Goal: Find specific page/section: Locate a particular part of the current website

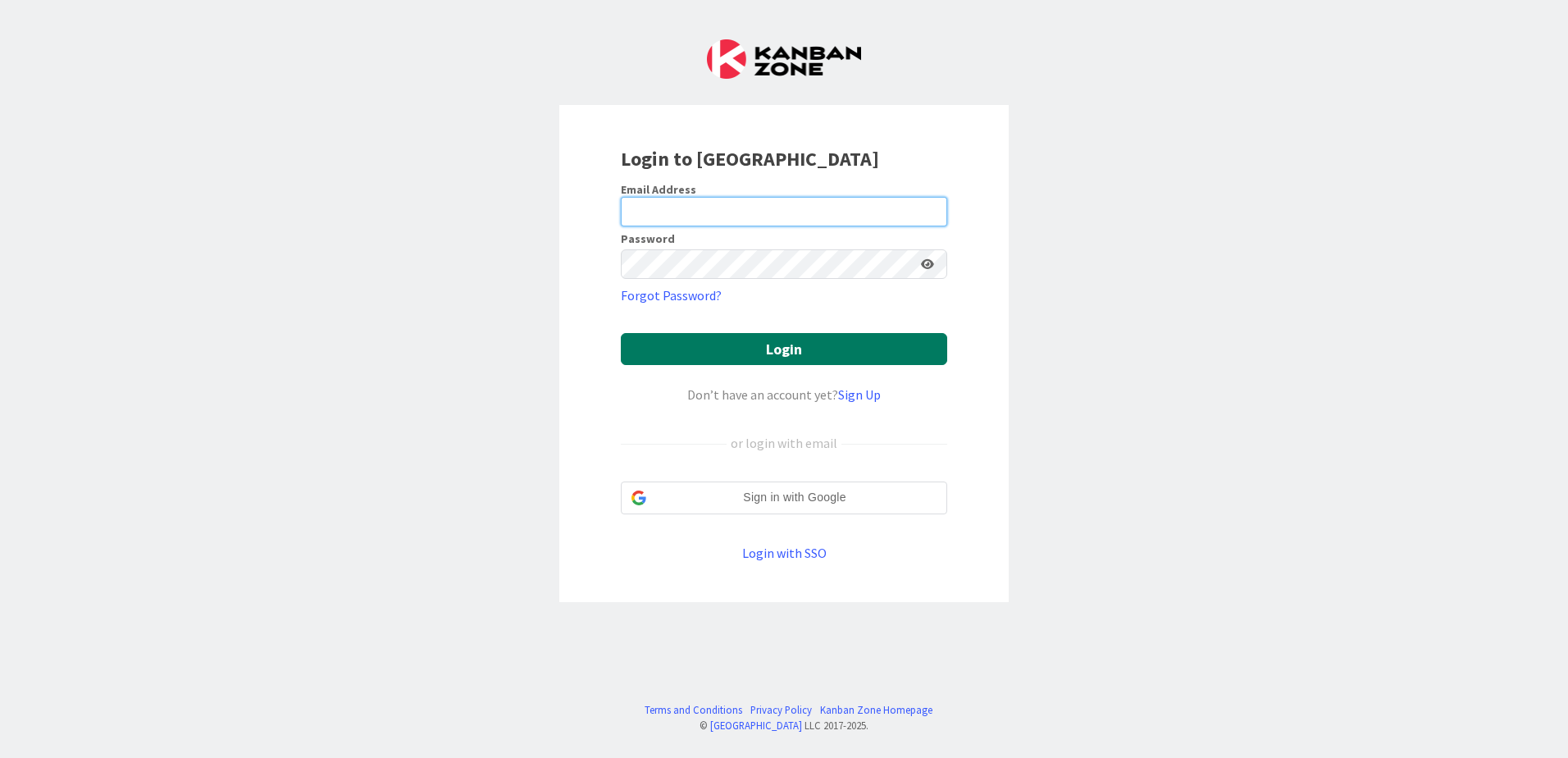
type input "[EMAIL_ADDRESS][DOMAIN_NAME]"
click at [850, 350] on button "Login" at bounding box center [784, 349] width 326 height 32
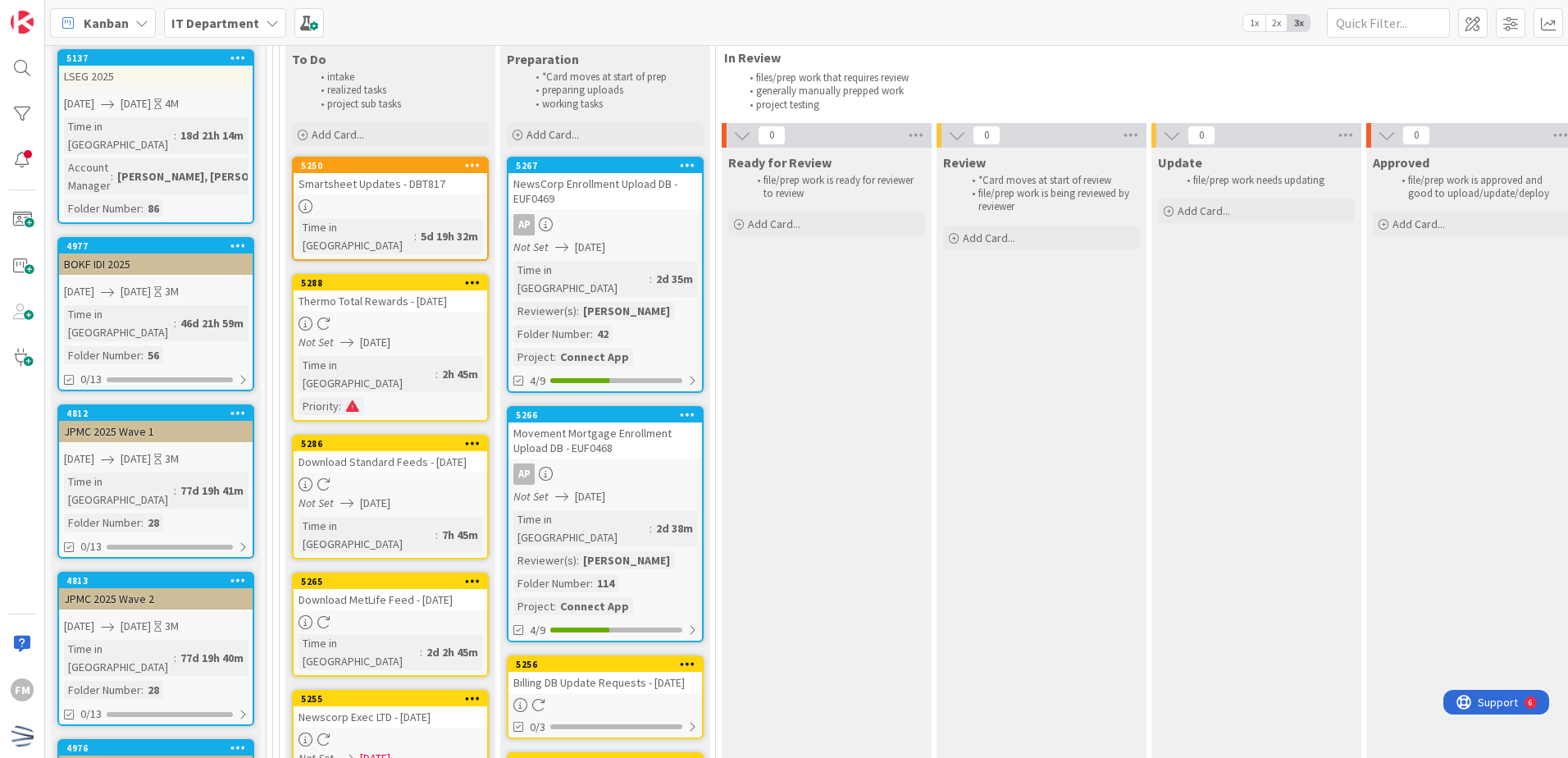
scroll to position [112, 0]
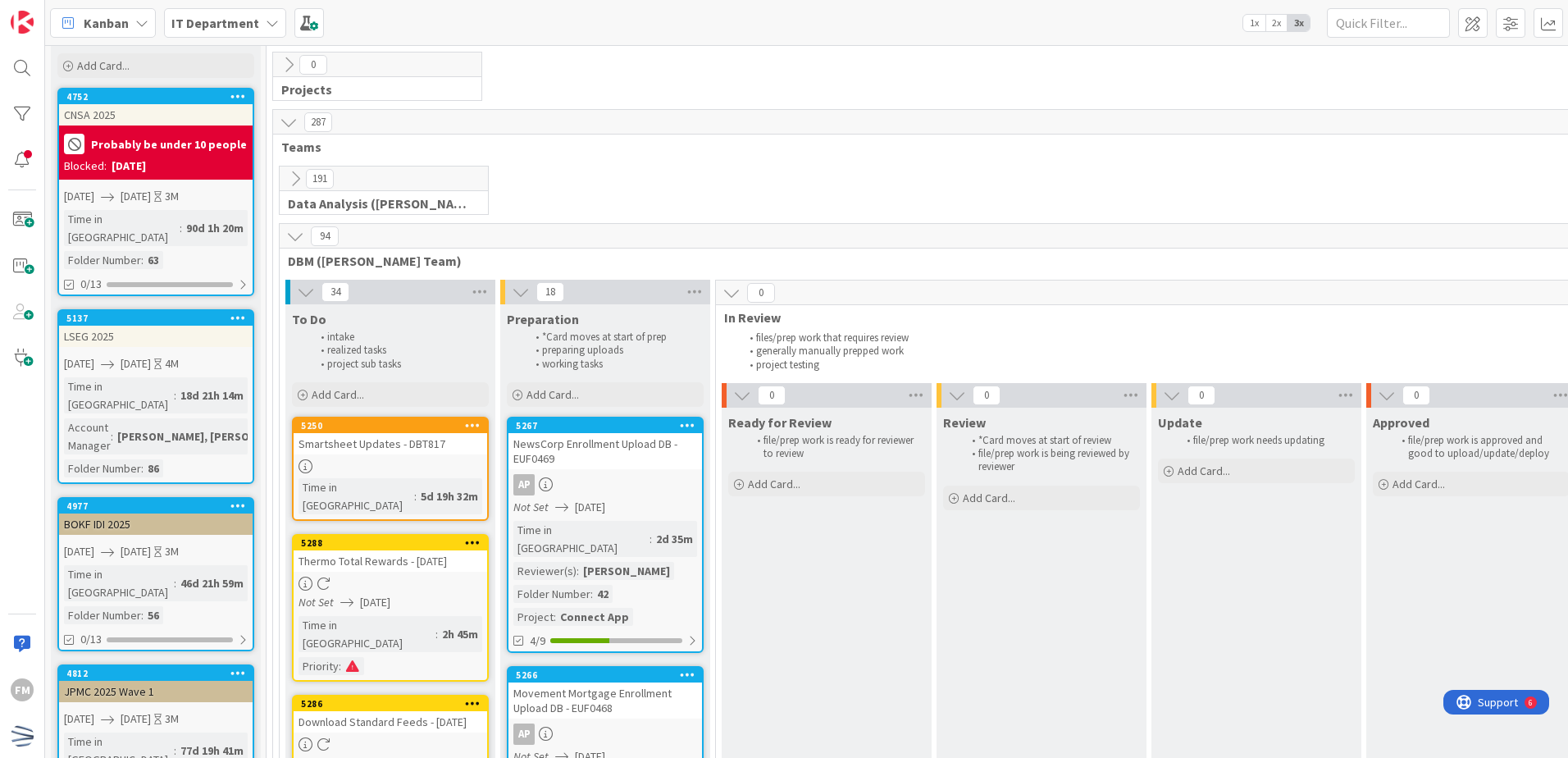
click at [898, 171] on div "191 Data Analysis ([PERSON_NAME] Team)" at bounding box center [1148, 194] width 1744 height 58
click at [1384, 19] on input "text" at bounding box center [1388, 23] width 123 height 30
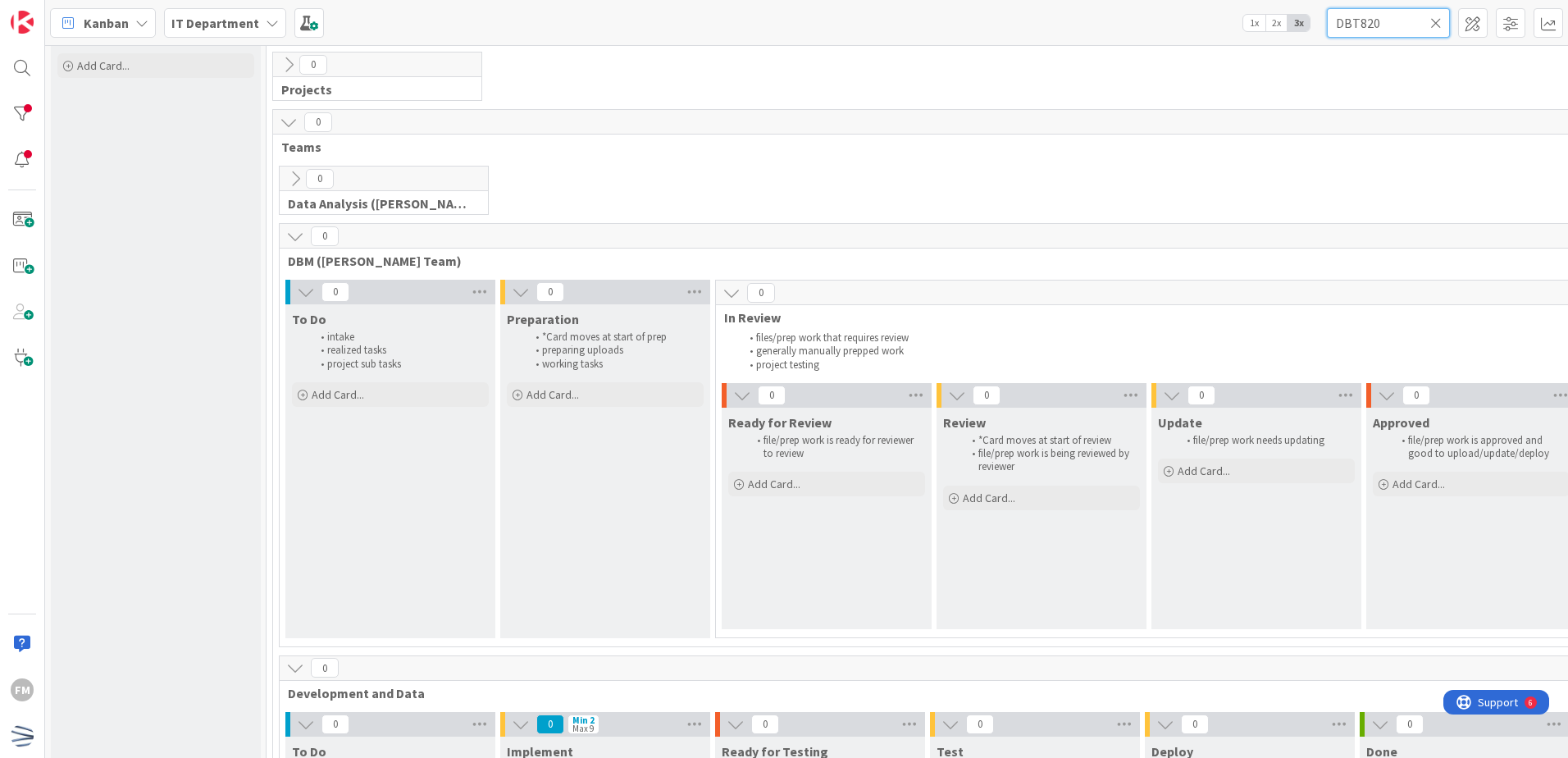
type input "DBT820"
click at [1437, 23] on icon at bounding box center [1436, 23] width 12 height 15
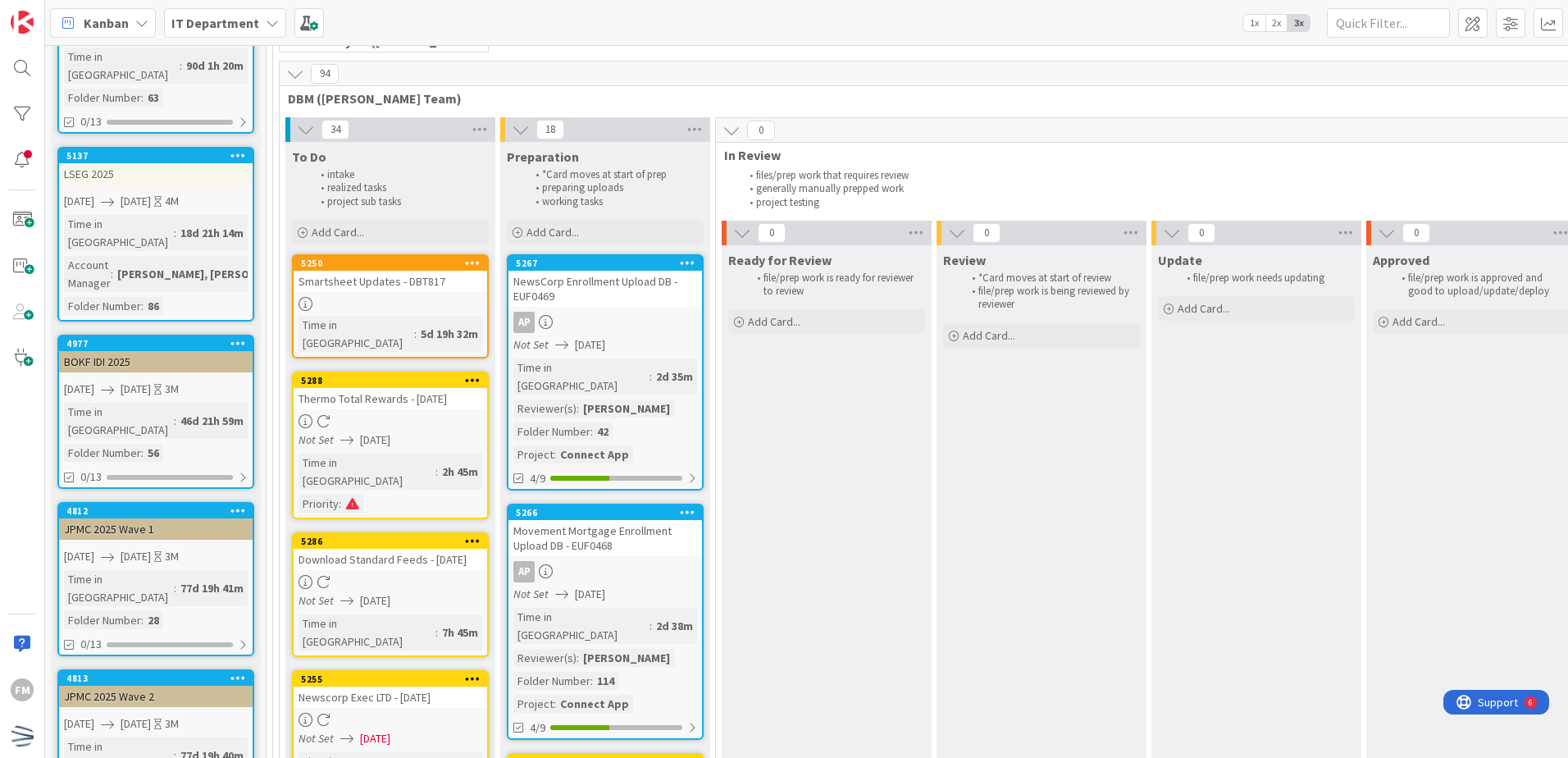
scroll to position [275, 0]
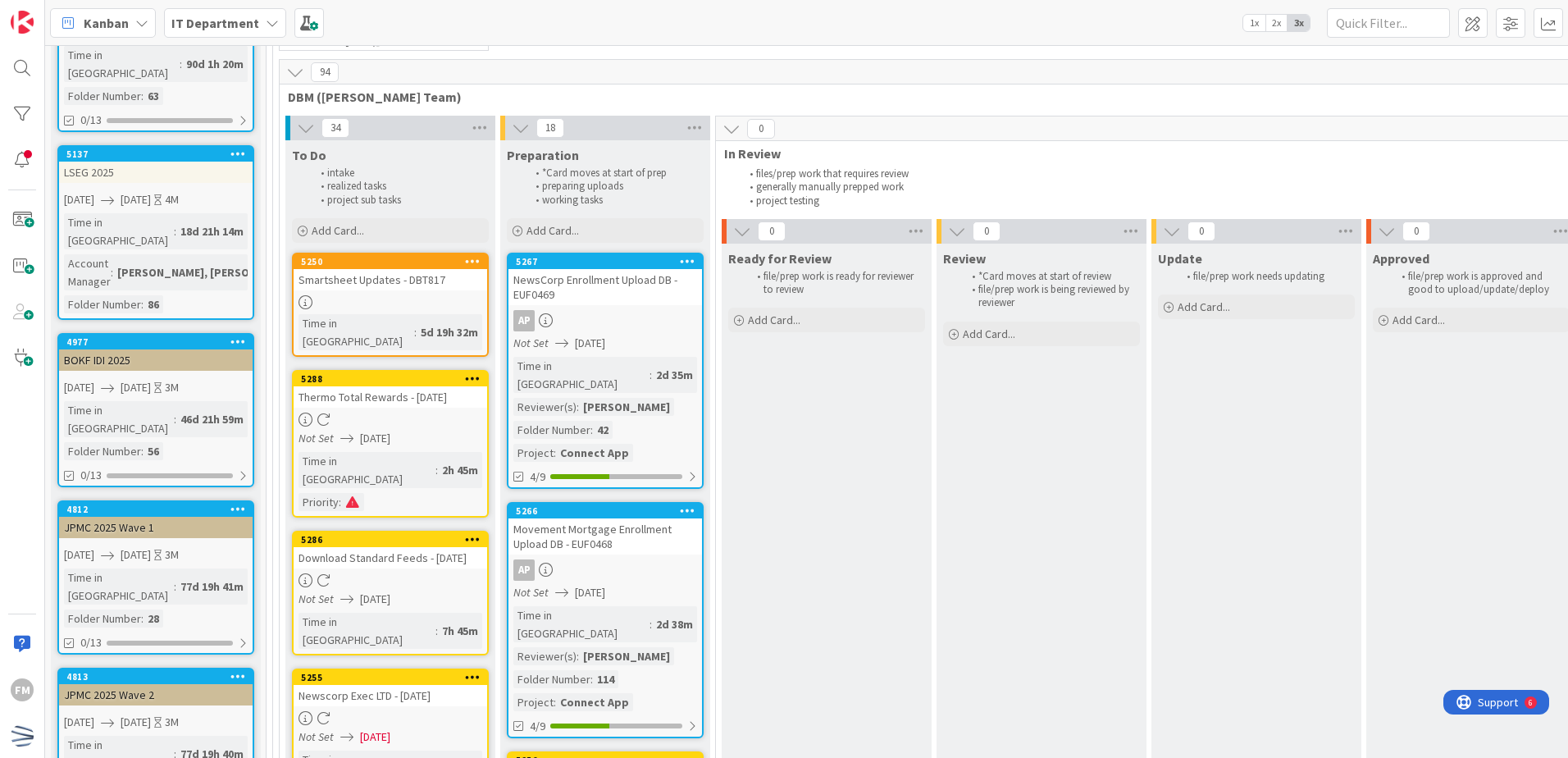
click at [432, 284] on div "Smartsheet Updates - DBT817" at bounding box center [390, 279] width 193 height 21
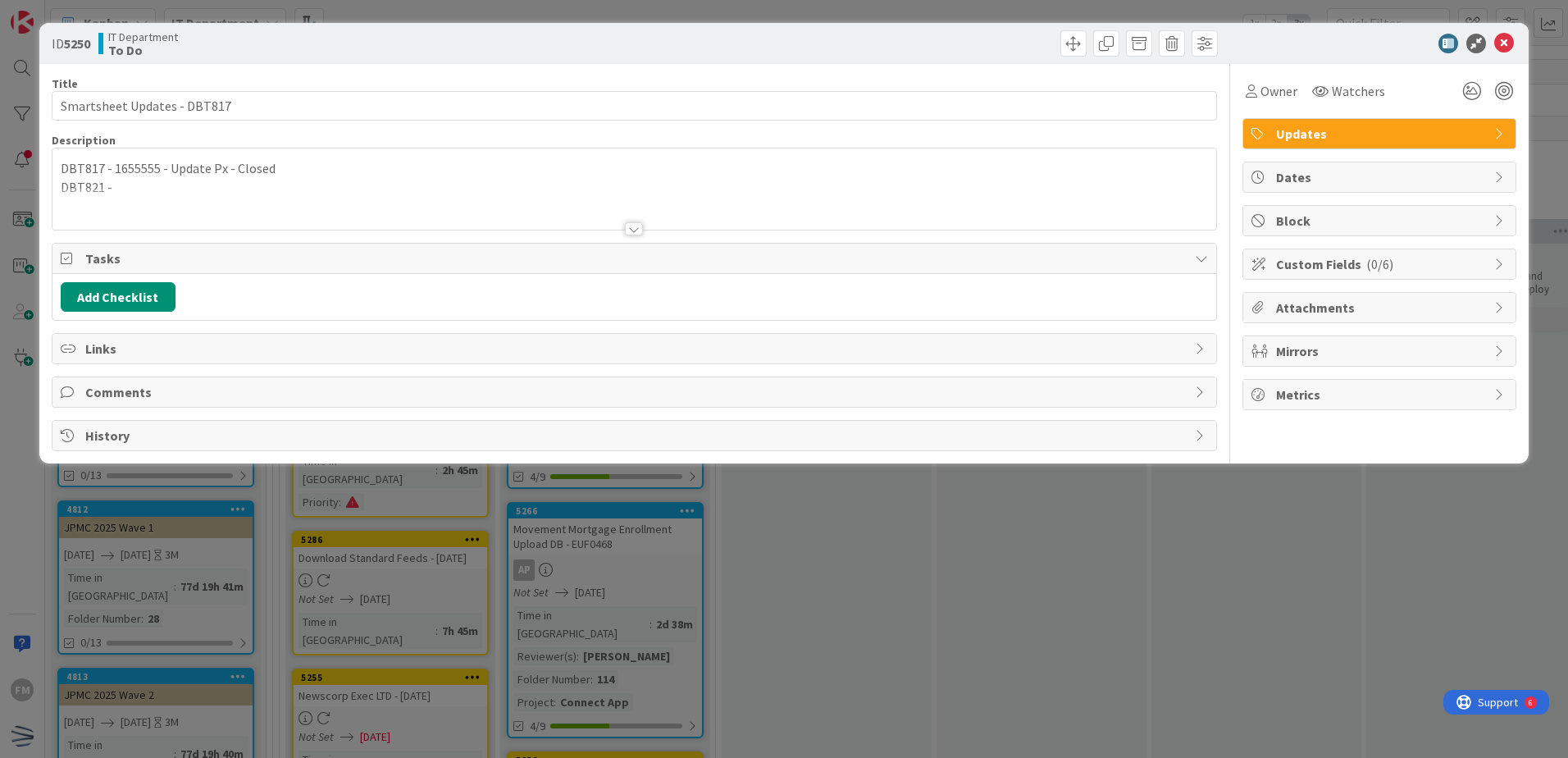
click at [635, 224] on div at bounding box center [634, 228] width 18 height 13
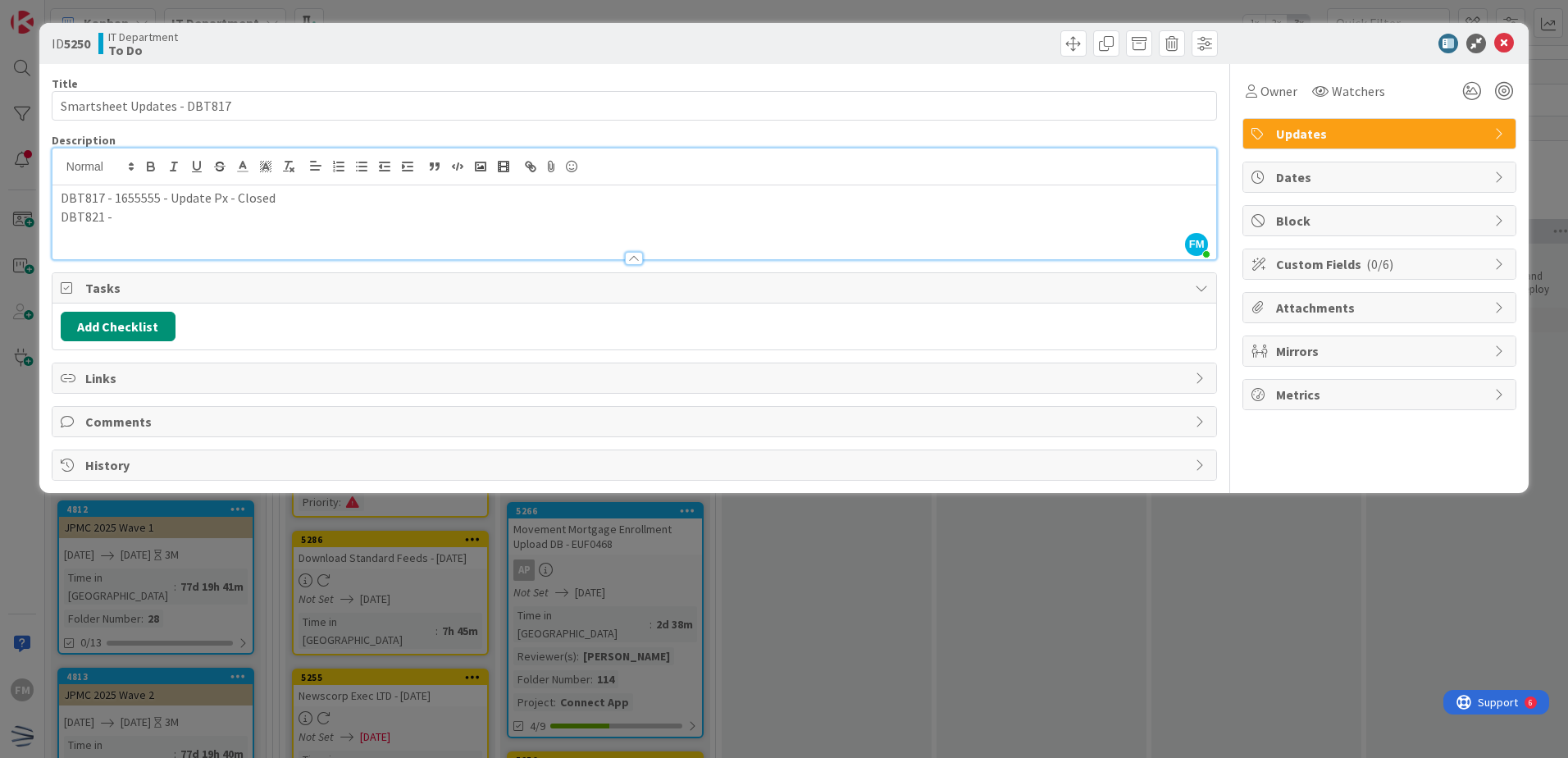
click at [201, 228] on div "DBT817 - 1655555 - Update Px - Closed DBT821 -" at bounding box center [634, 222] width 1163 height 74
click at [102, 216] on p "DBT821 -" at bounding box center [634, 216] width 1147 height 19
click at [93, 233] on div "DBT817 - 1655555 - Update Px - Closed DBT821 -" at bounding box center [634, 222] width 1163 height 74
click at [182, 223] on p "DBT821 -" at bounding box center [634, 216] width 1147 height 19
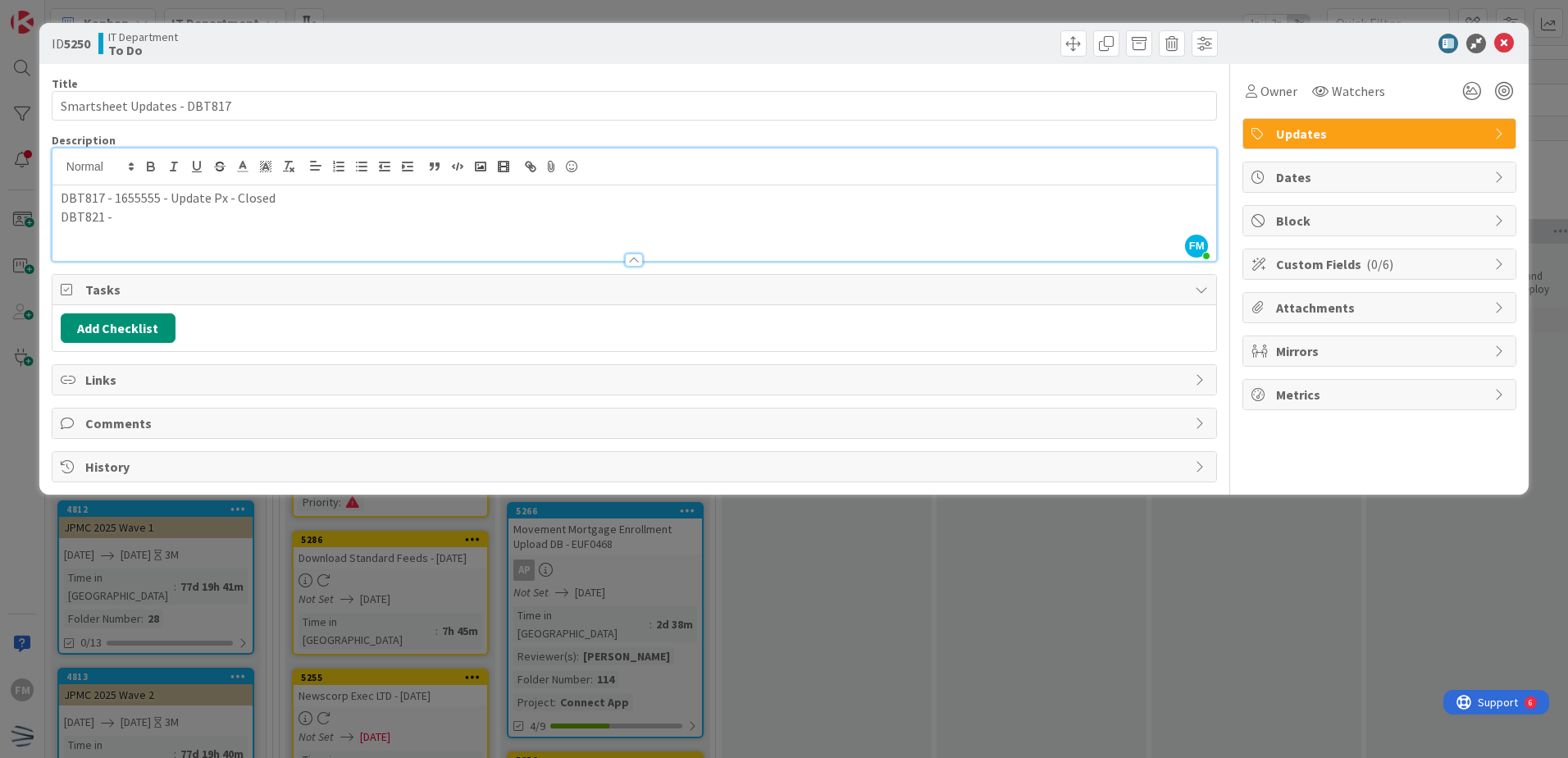
click at [403, 380] on span "Links" at bounding box center [636, 380] width 1101 height 20
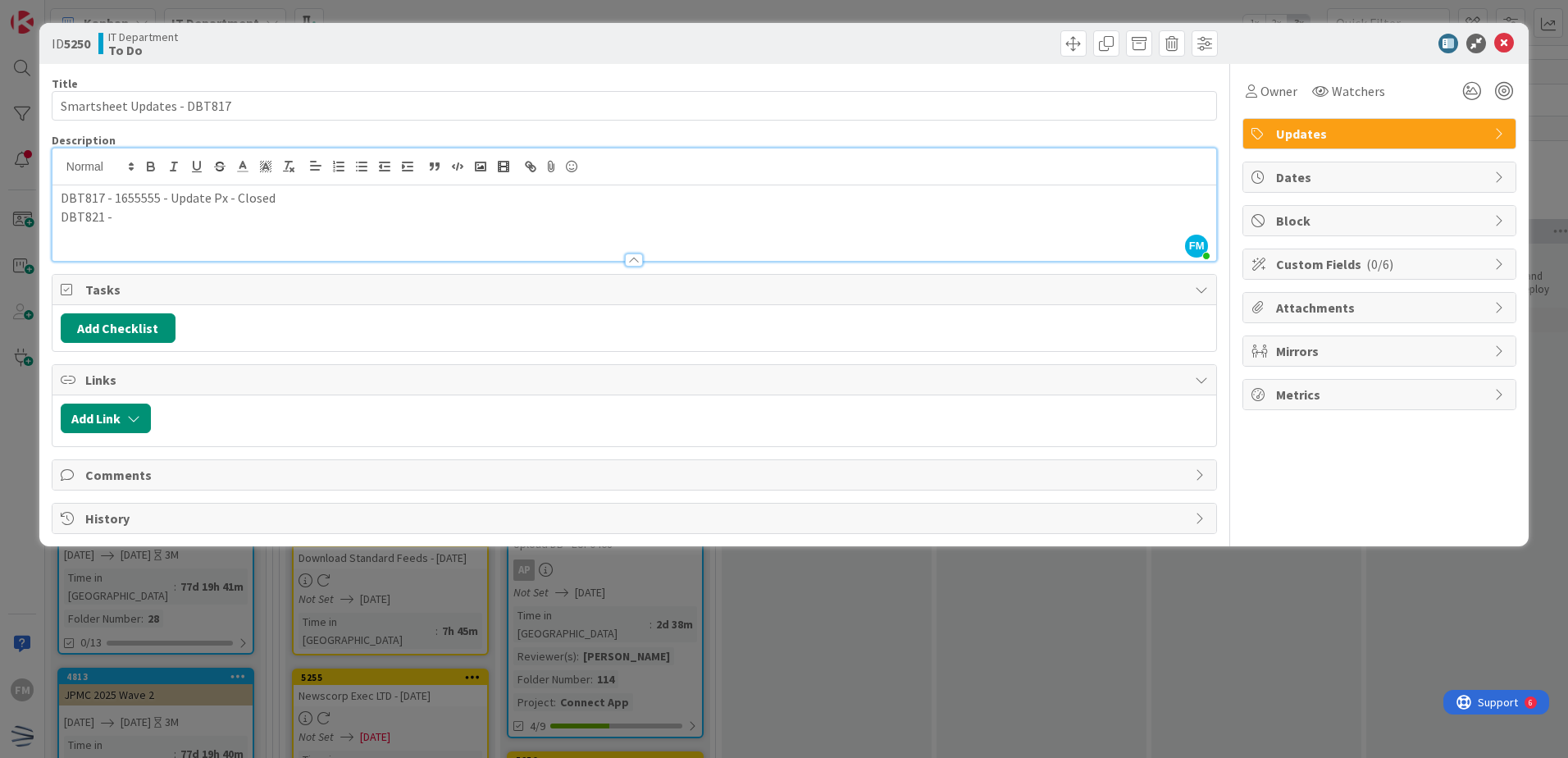
click at [403, 380] on span "Links" at bounding box center [636, 380] width 1101 height 20
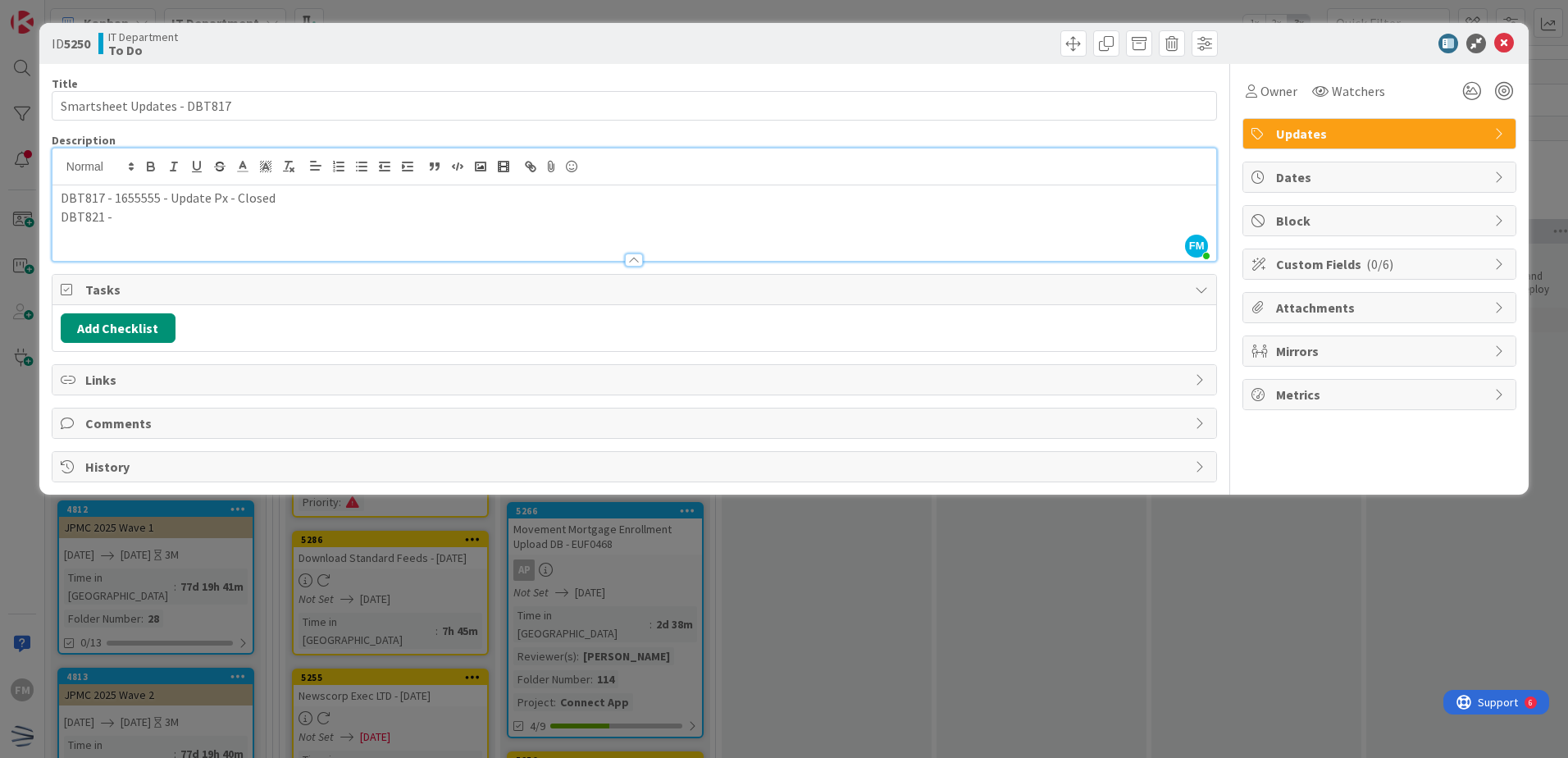
click at [82, 231] on p at bounding box center [634, 234] width 1147 height 19
click at [127, 221] on p "DBT821 -" at bounding box center [634, 216] width 1147 height 19
click at [109, 219] on p "DBT821 -4445319" at bounding box center [634, 216] width 1147 height 19
click at [186, 215] on p "DBT821 - 4445319" at bounding box center [634, 216] width 1147 height 19
click at [314, 216] on p "DBT821 - 4445319 - Update Unum and [PERSON_NAME]" at bounding box center [634, 216] width 1147 height 19
